Goal: Feedback & Contribution: Leave review/rating

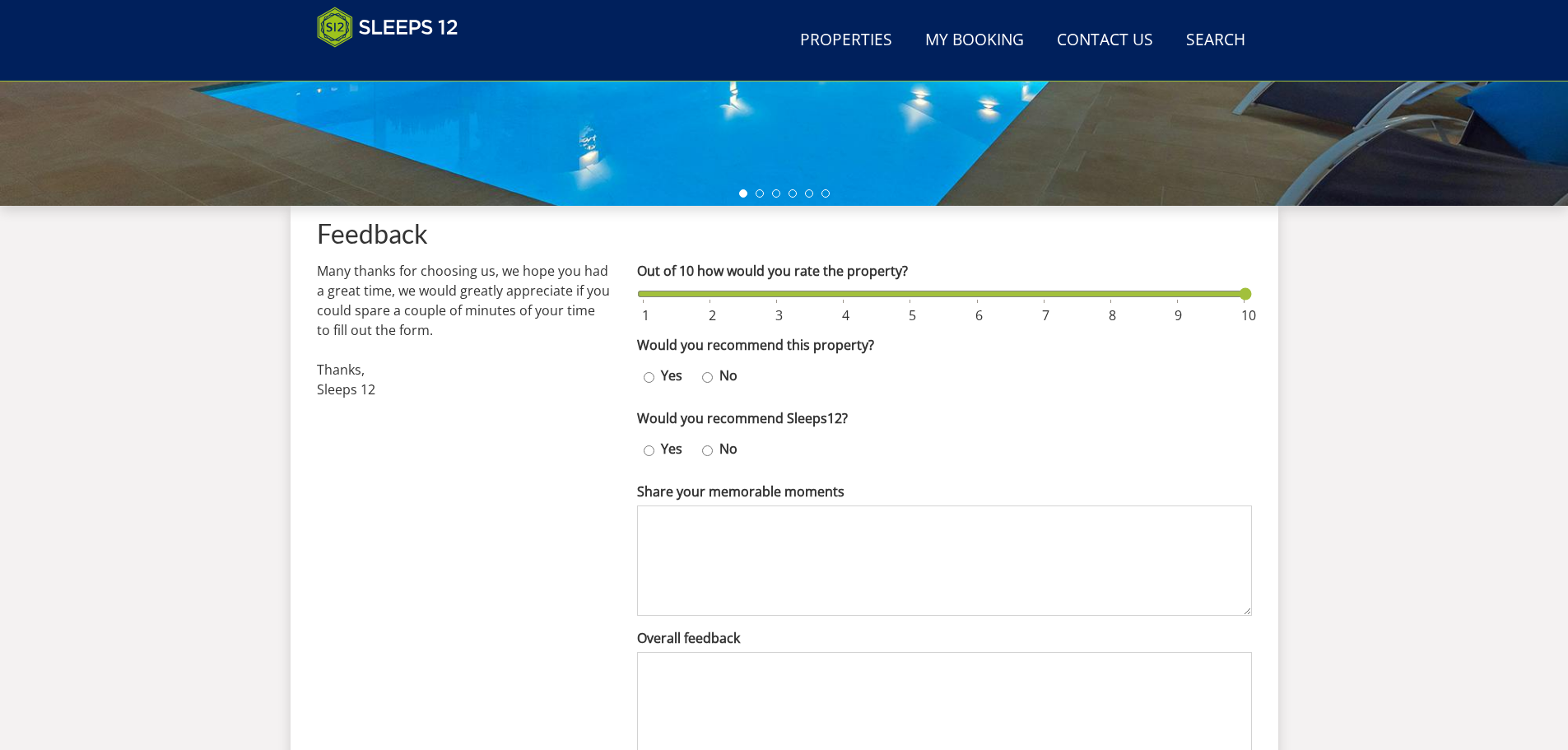
scroll to position [464, 0]
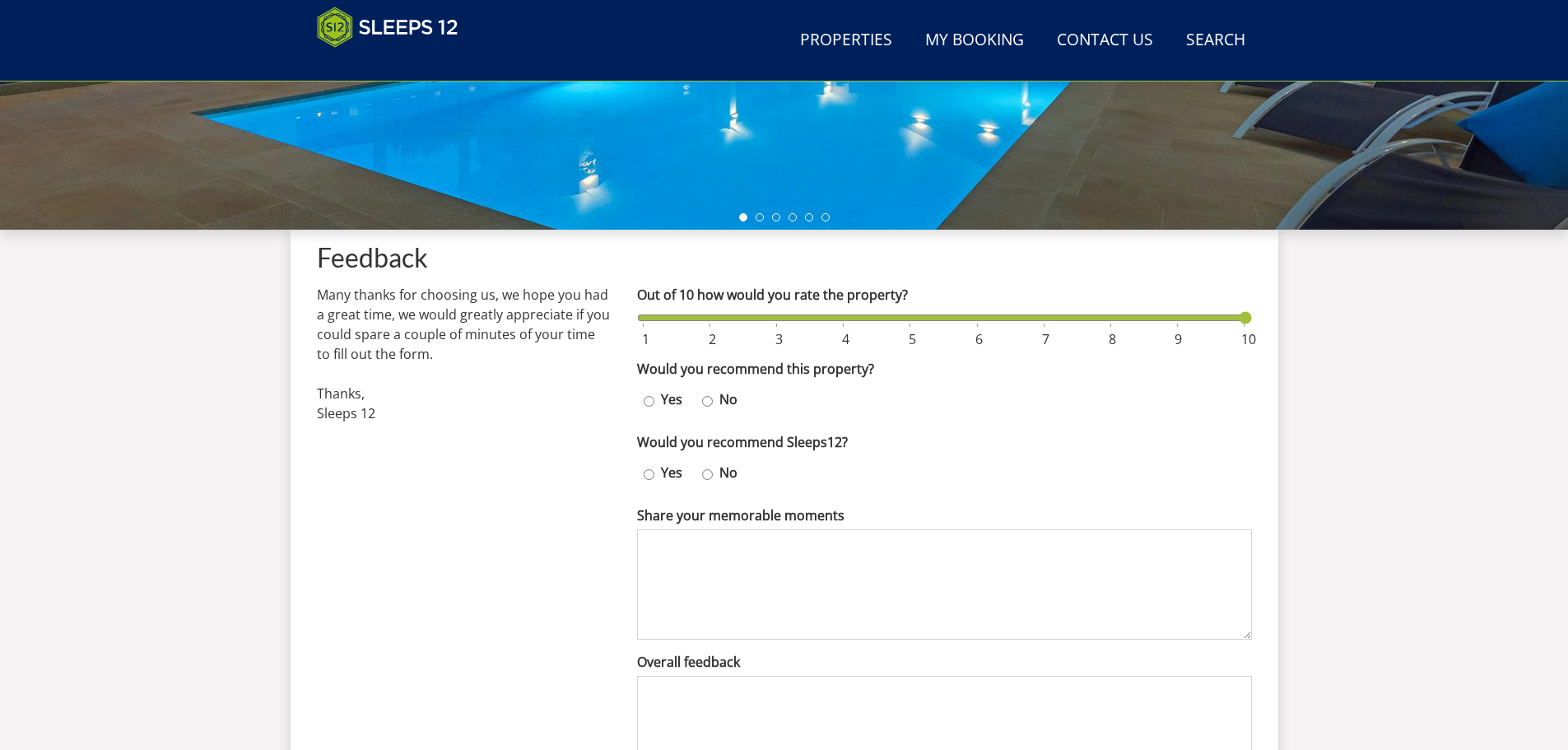
click at [648, 403] on input "Yes" at bounding box center [649, 401] width 11 height 24
radio input "true"
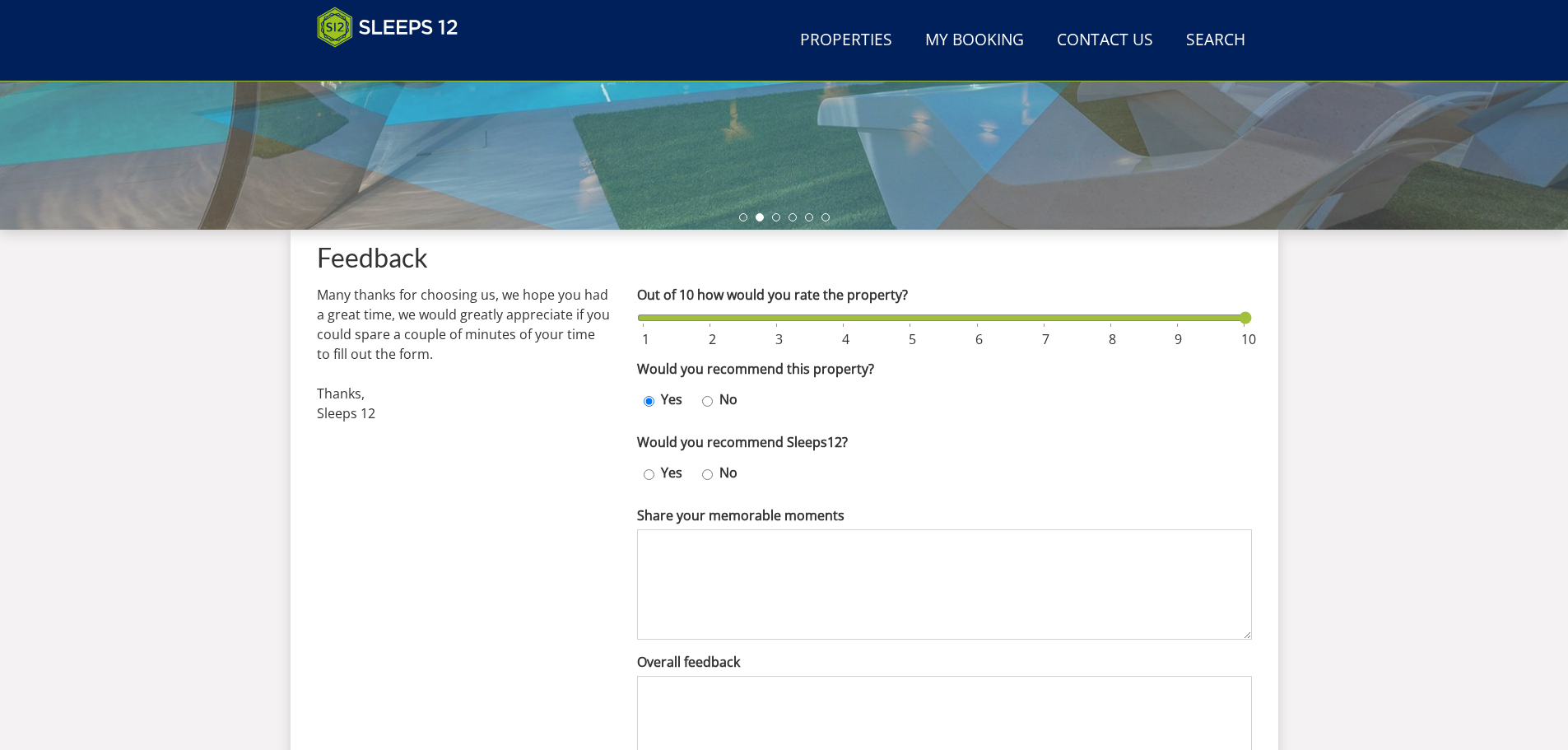
click at [651, 475] on input "Yes" at bounding box center [649, 474] width 11 height 24
radio input "true"
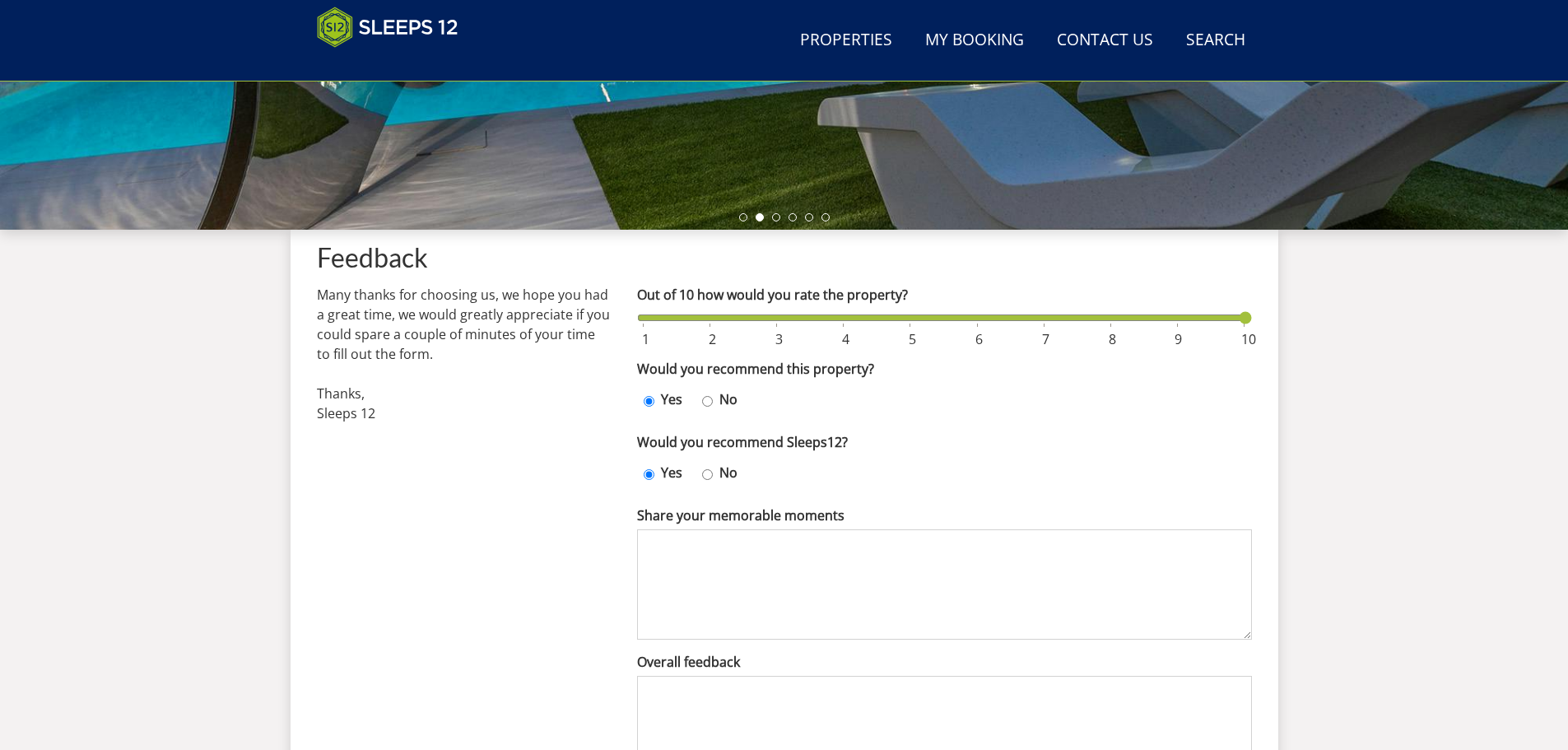
click at [754, 559] on textarea "Share your memorable moments" at bounding box center [944, 584] width 615 height 110
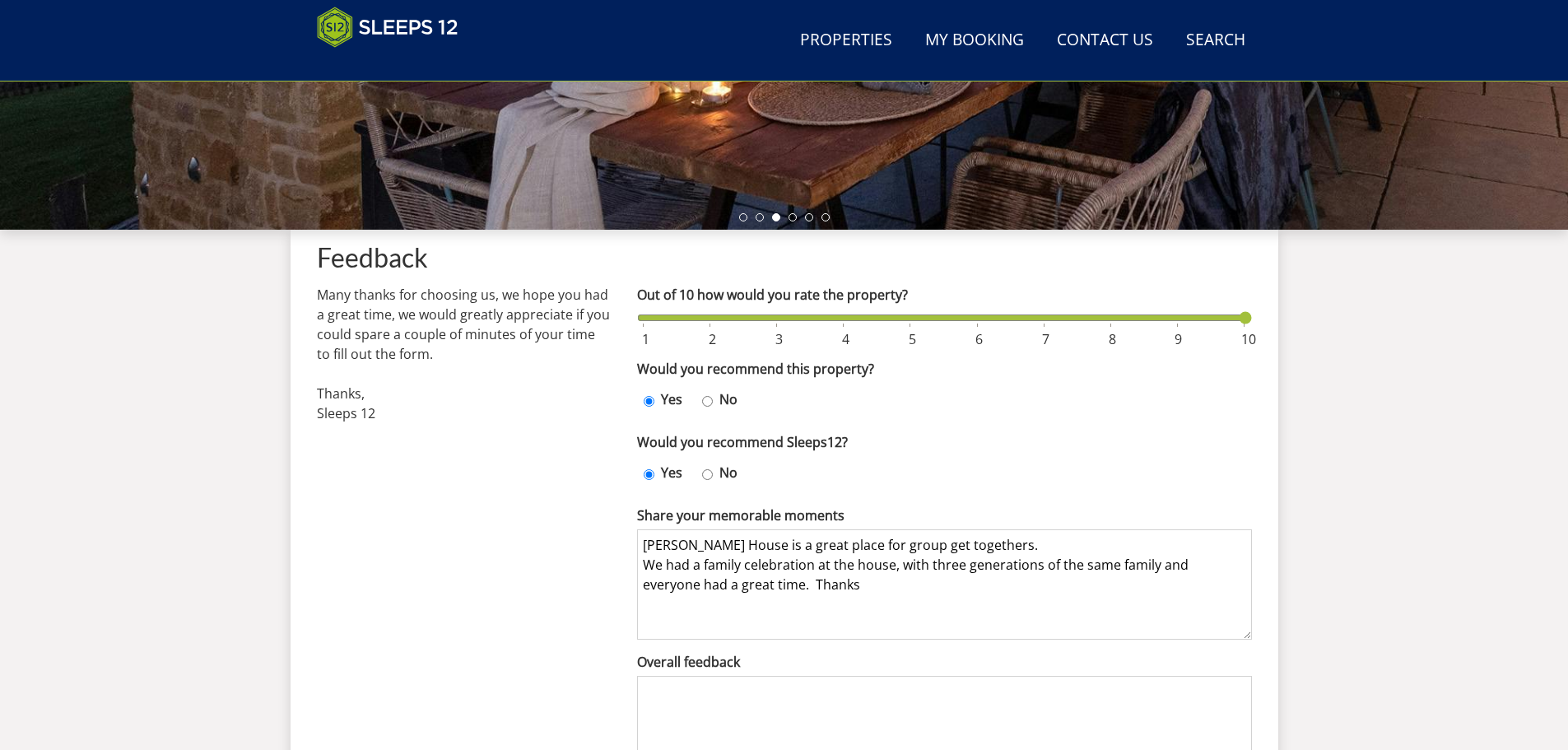
type textarea "[PERSON_NAME] House is a great place for group get togethers. We had a family c…"
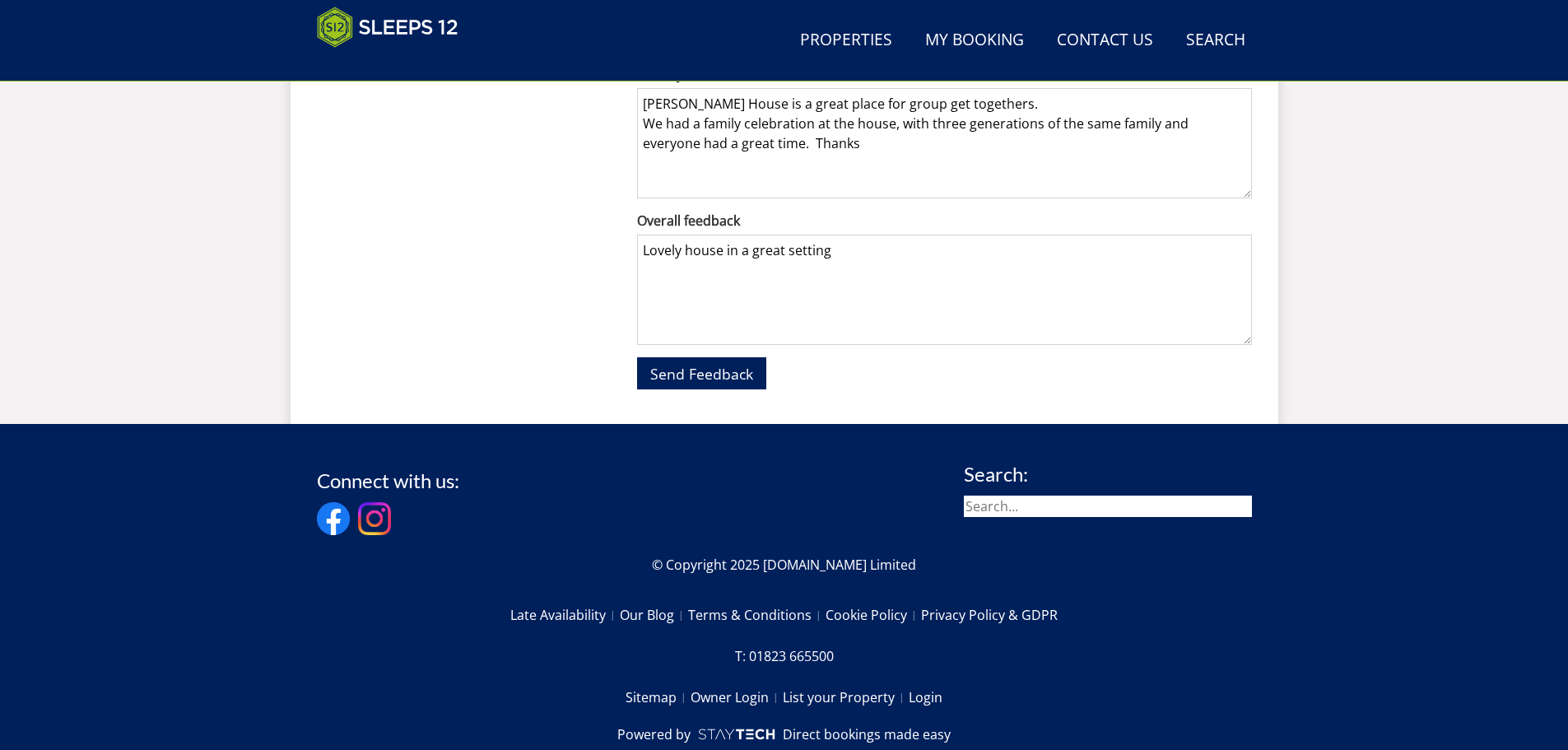
scroll to position [952, 0]
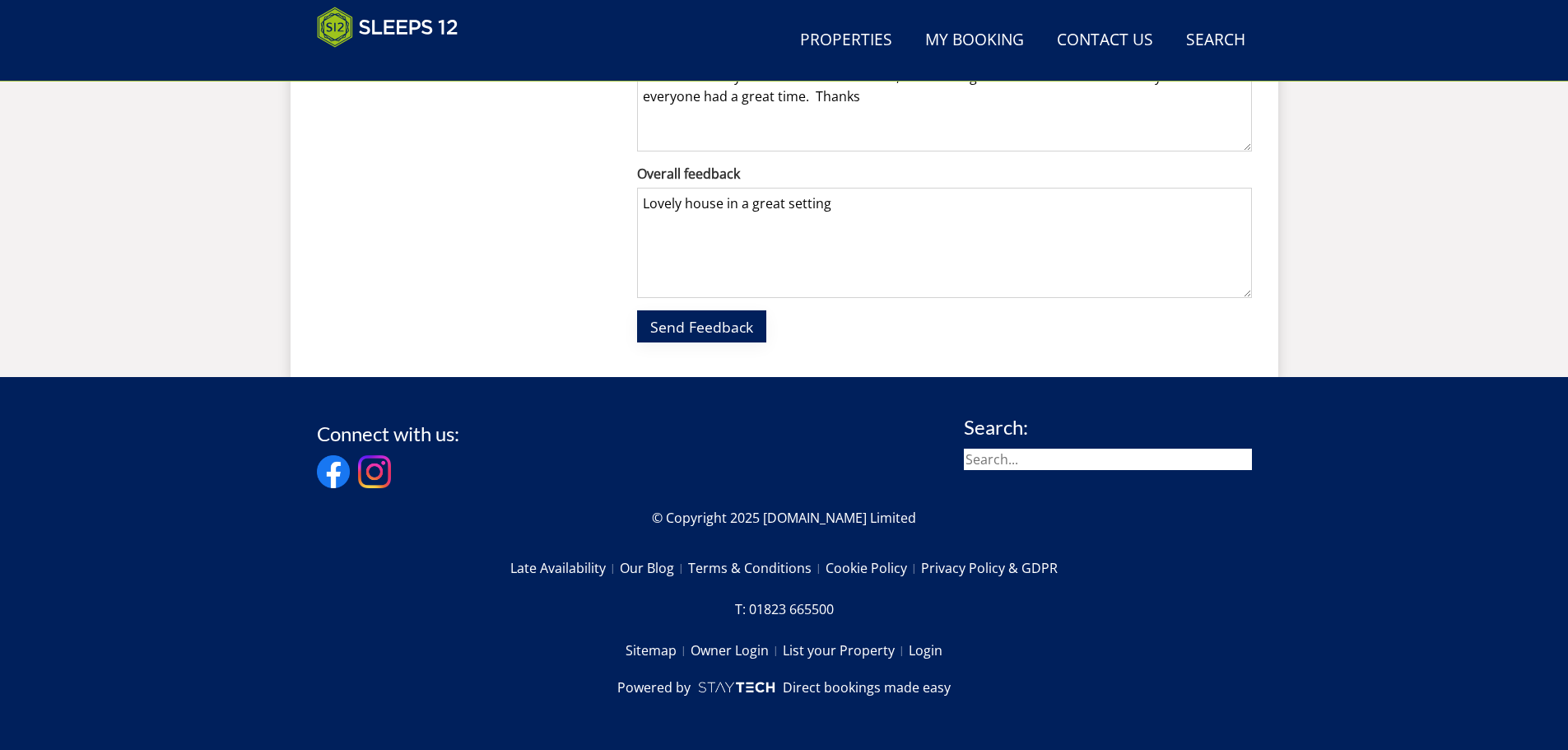
type textarea "Lovely house in a great setting"
click at [664, 321] on span "Send Feedback" at bounding box center [701, 326] width 103 height 19
